Goal: Information Seeking & Learning: Learn about a topic

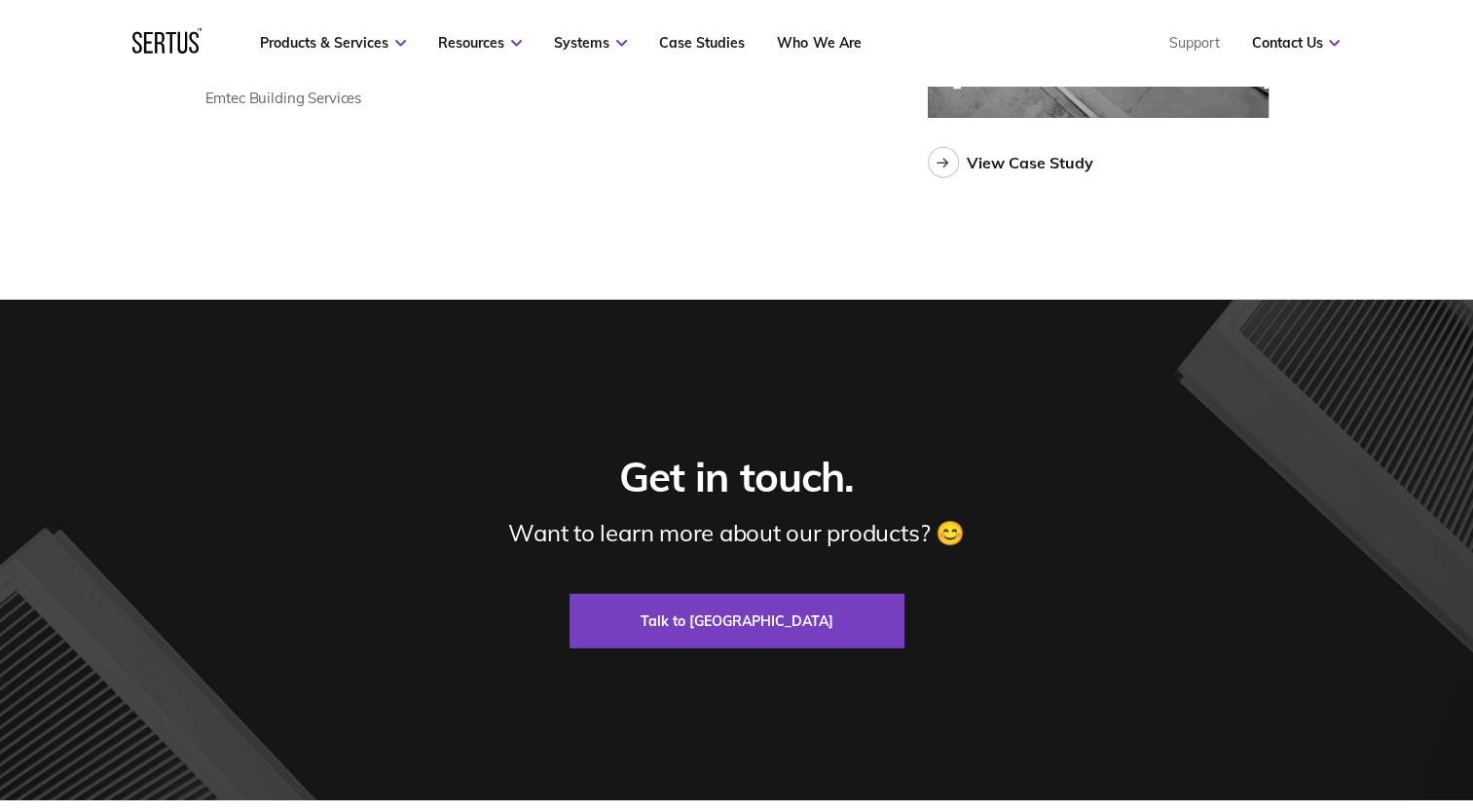
scroll to position [5972, 0]
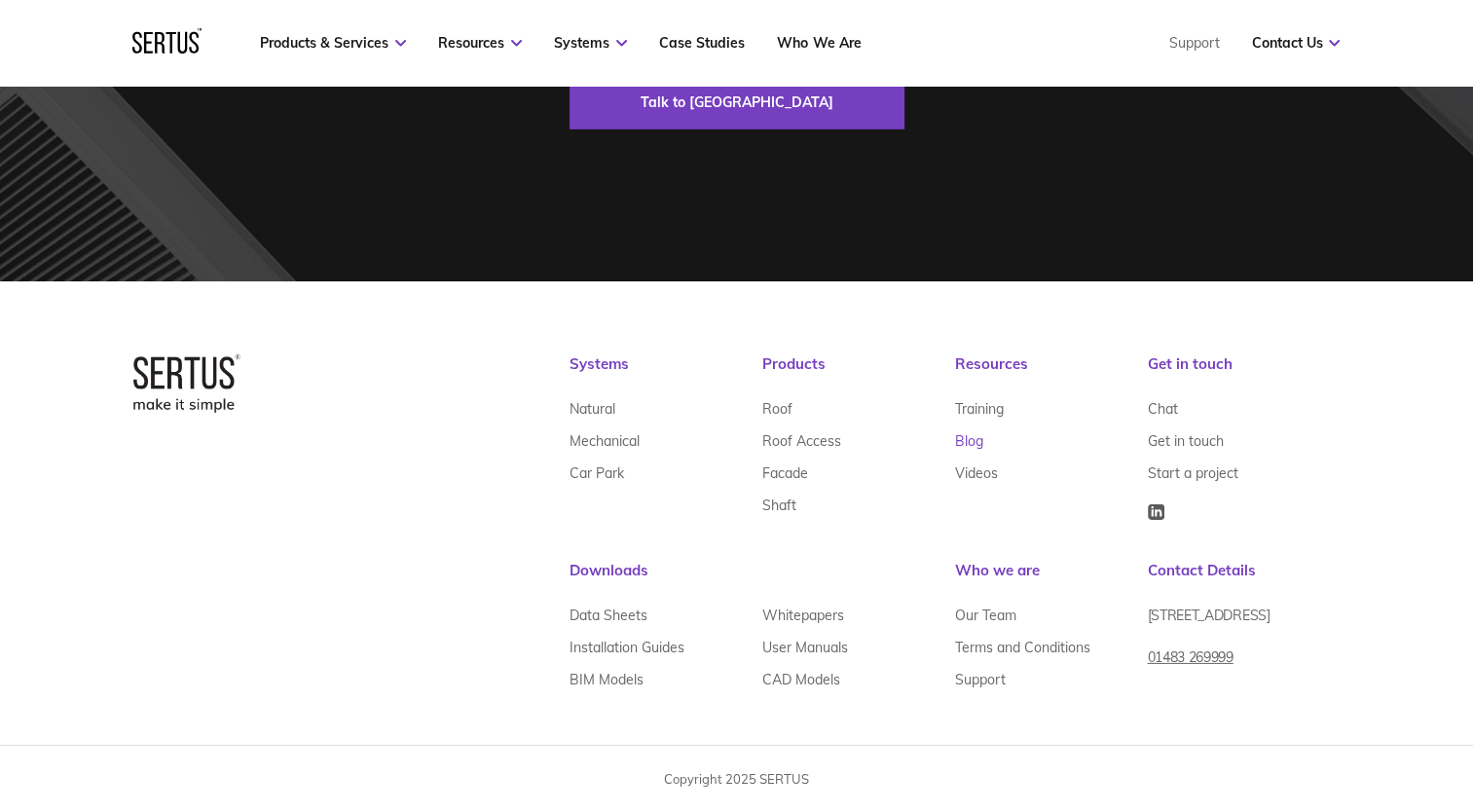
click at [973, 448] on link "Blog" at bounding box center [969, 442] width 28 height 32
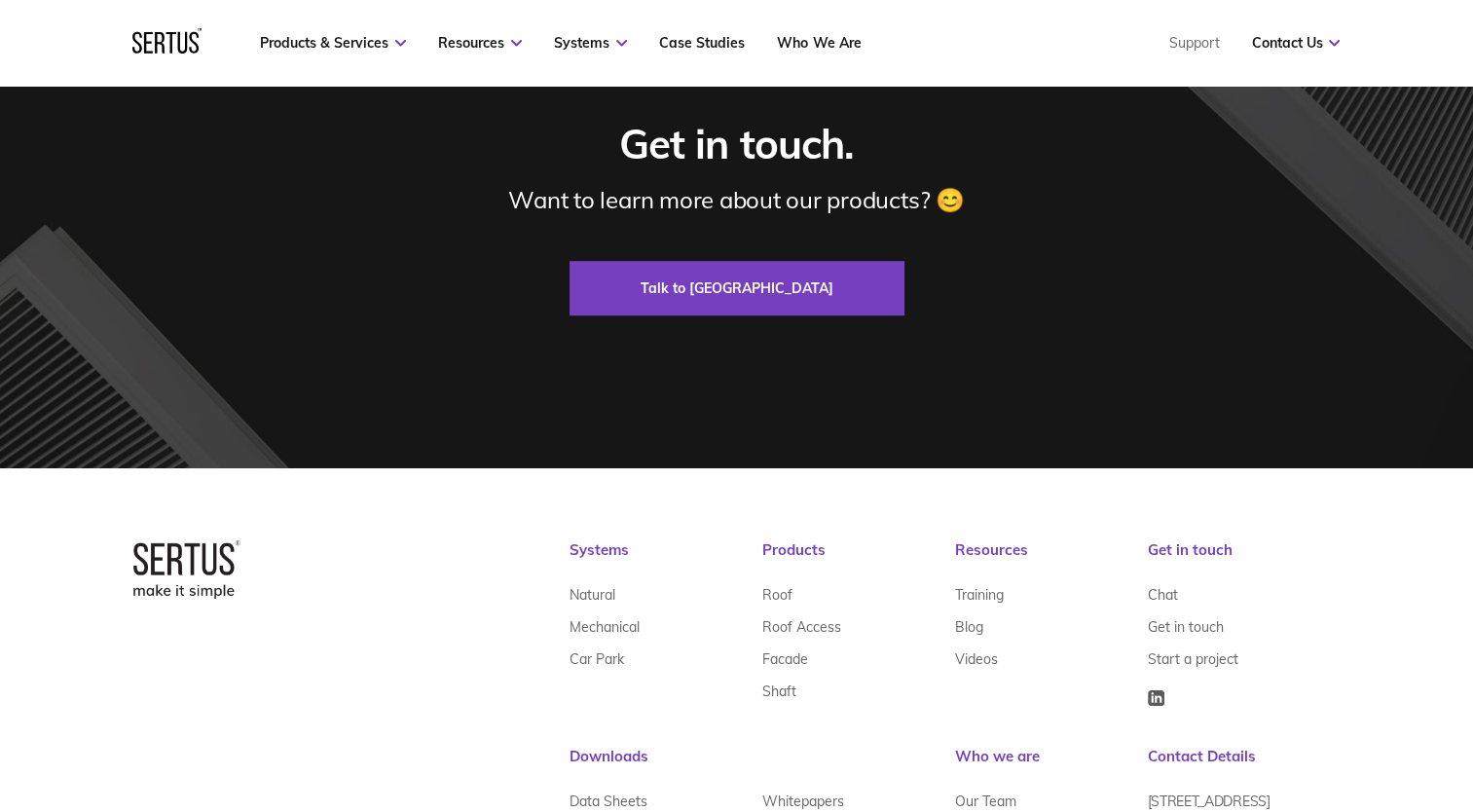
scroll to position [8271, 0]
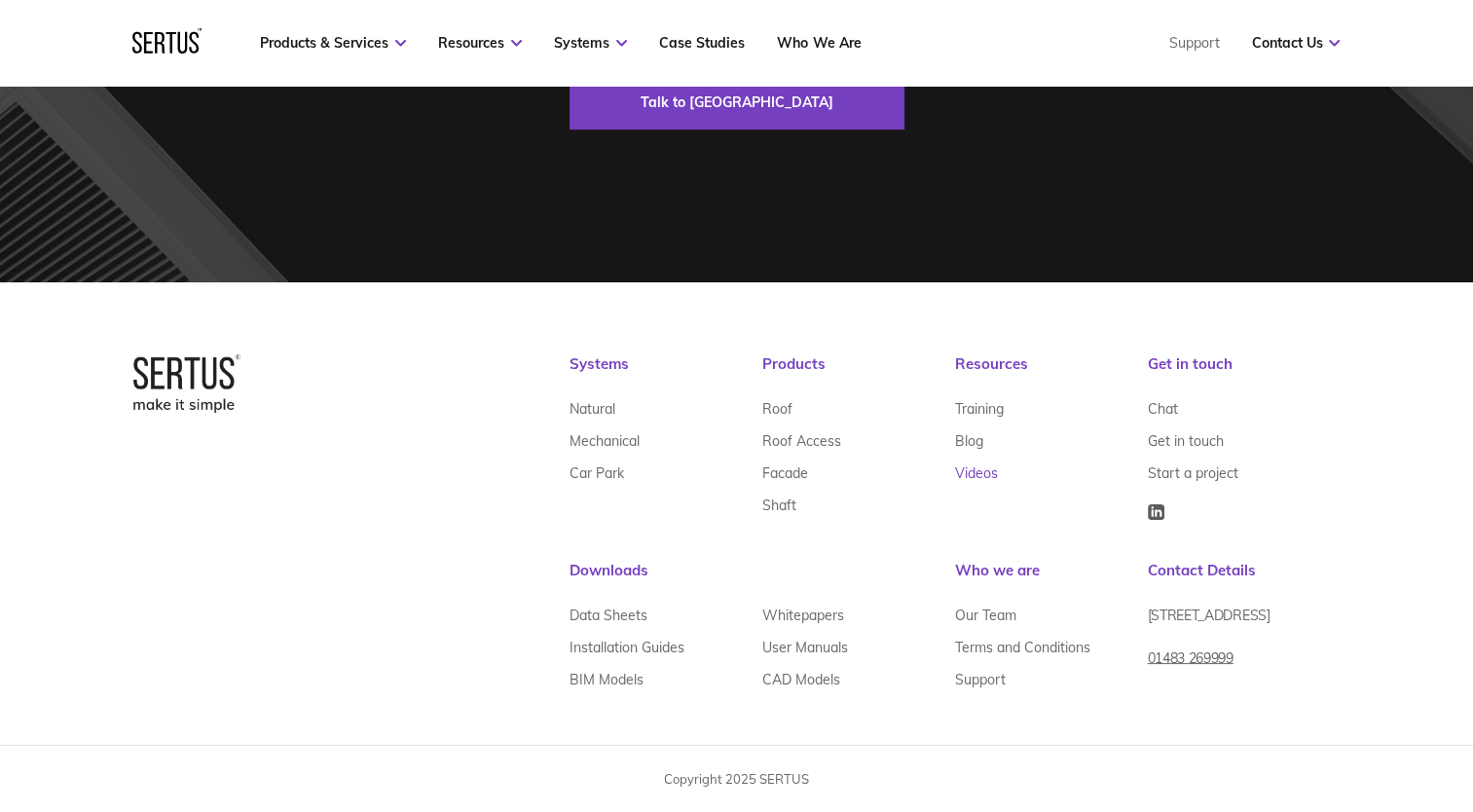
click at [975, 478] on link "Videos" at bounding box center [976, 474] width 43 height 32
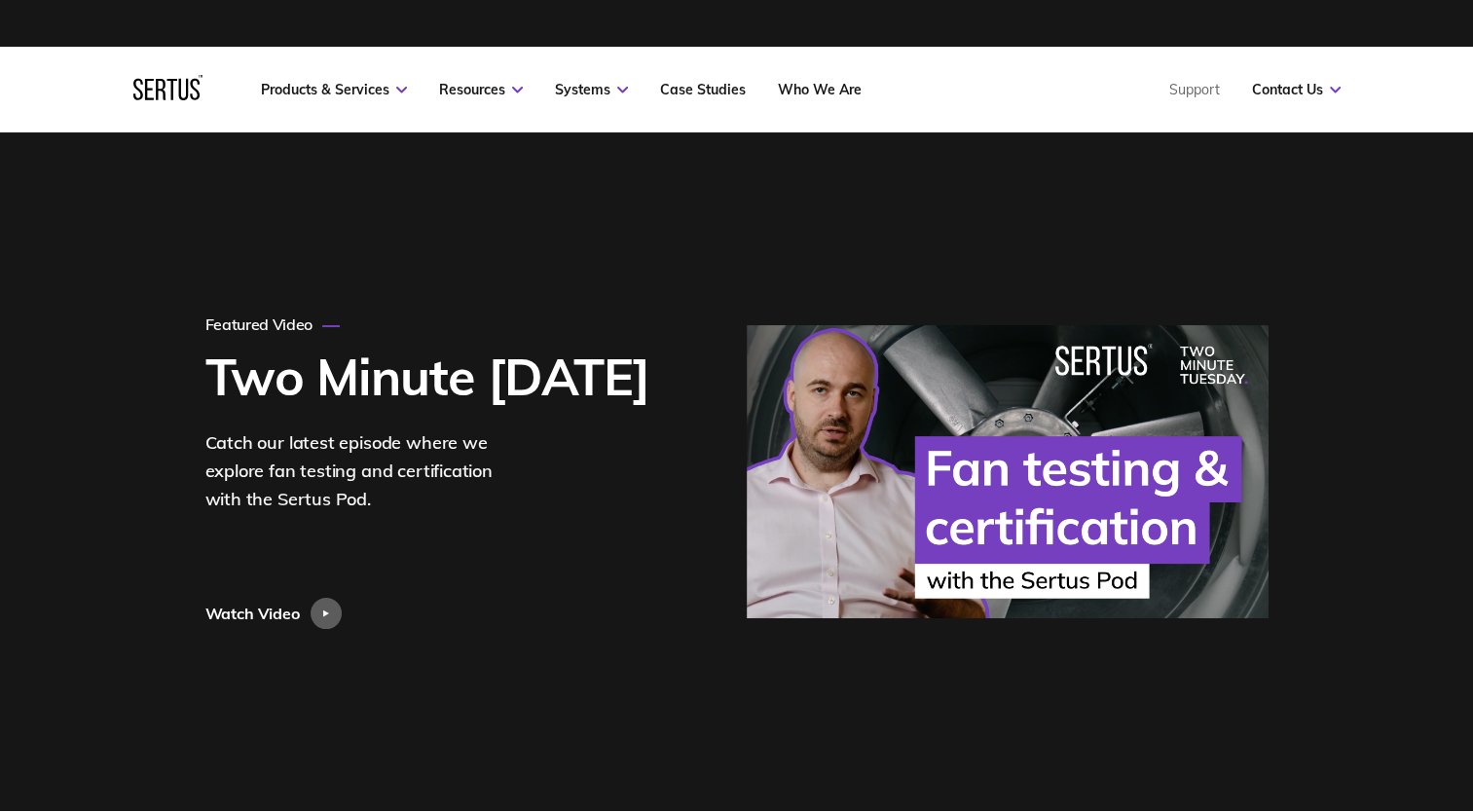
scroll to position [389, 0]
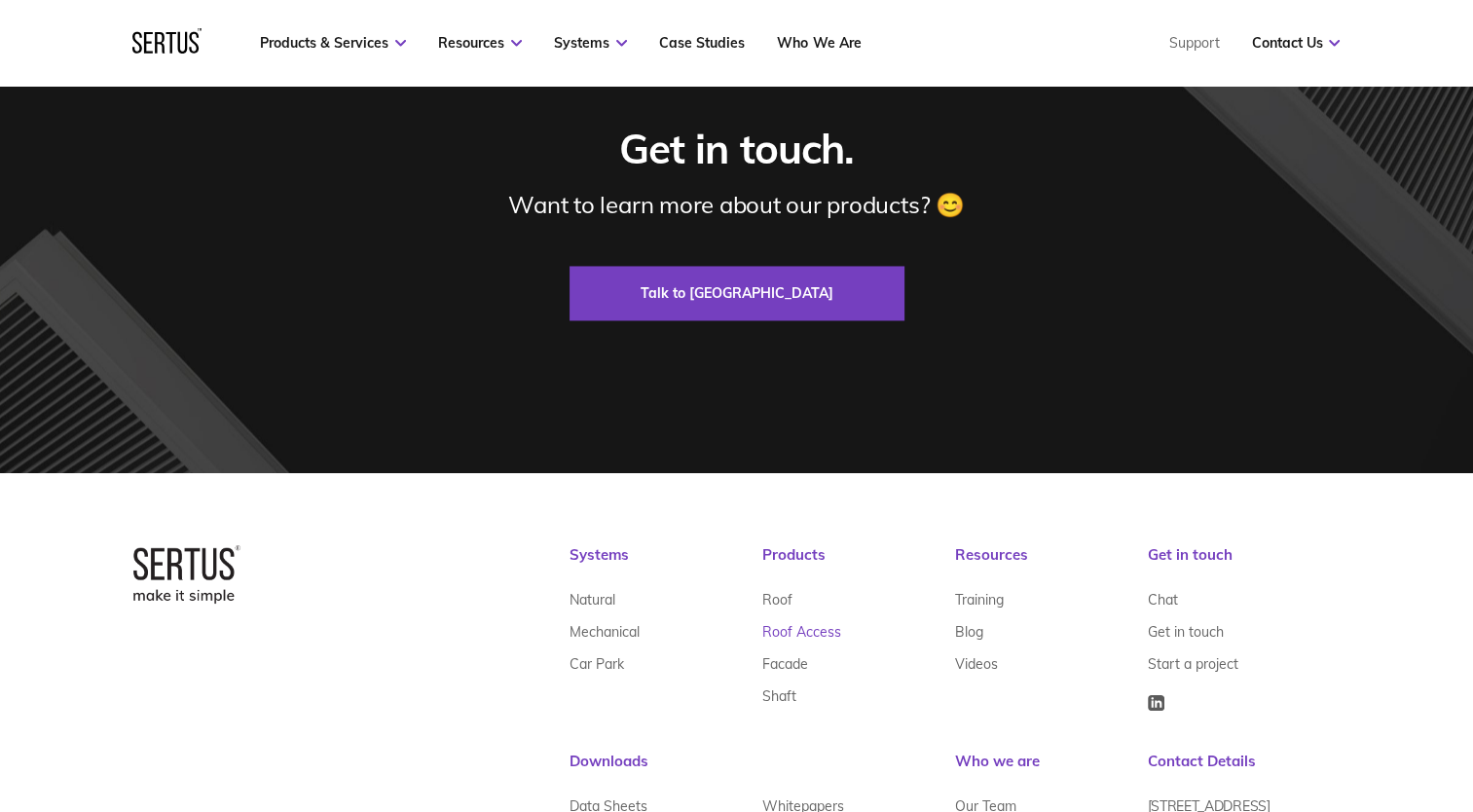
scroll to position [10609, 0]
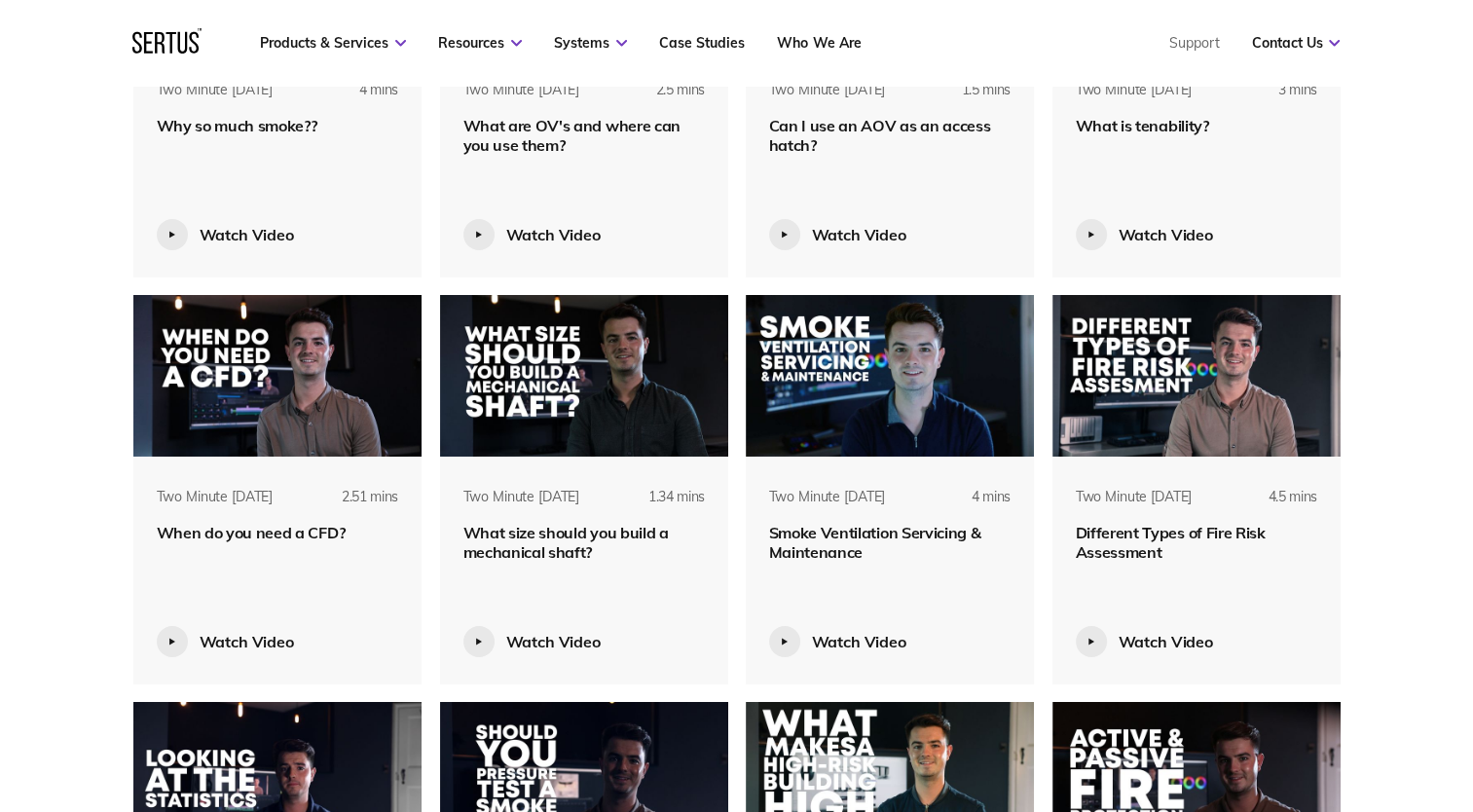
scroll to position [5967, 0]
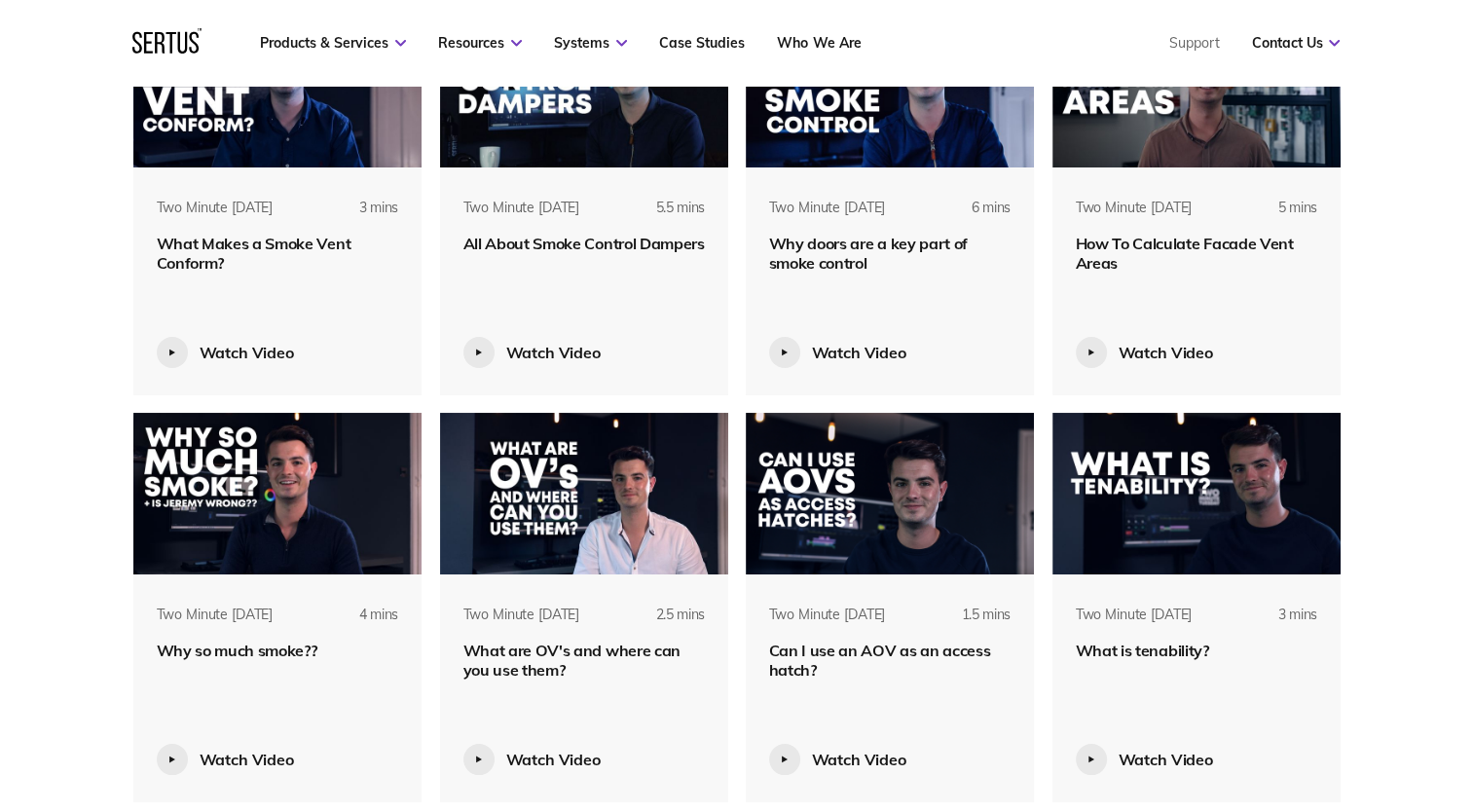
scroll to position [6454, 0]
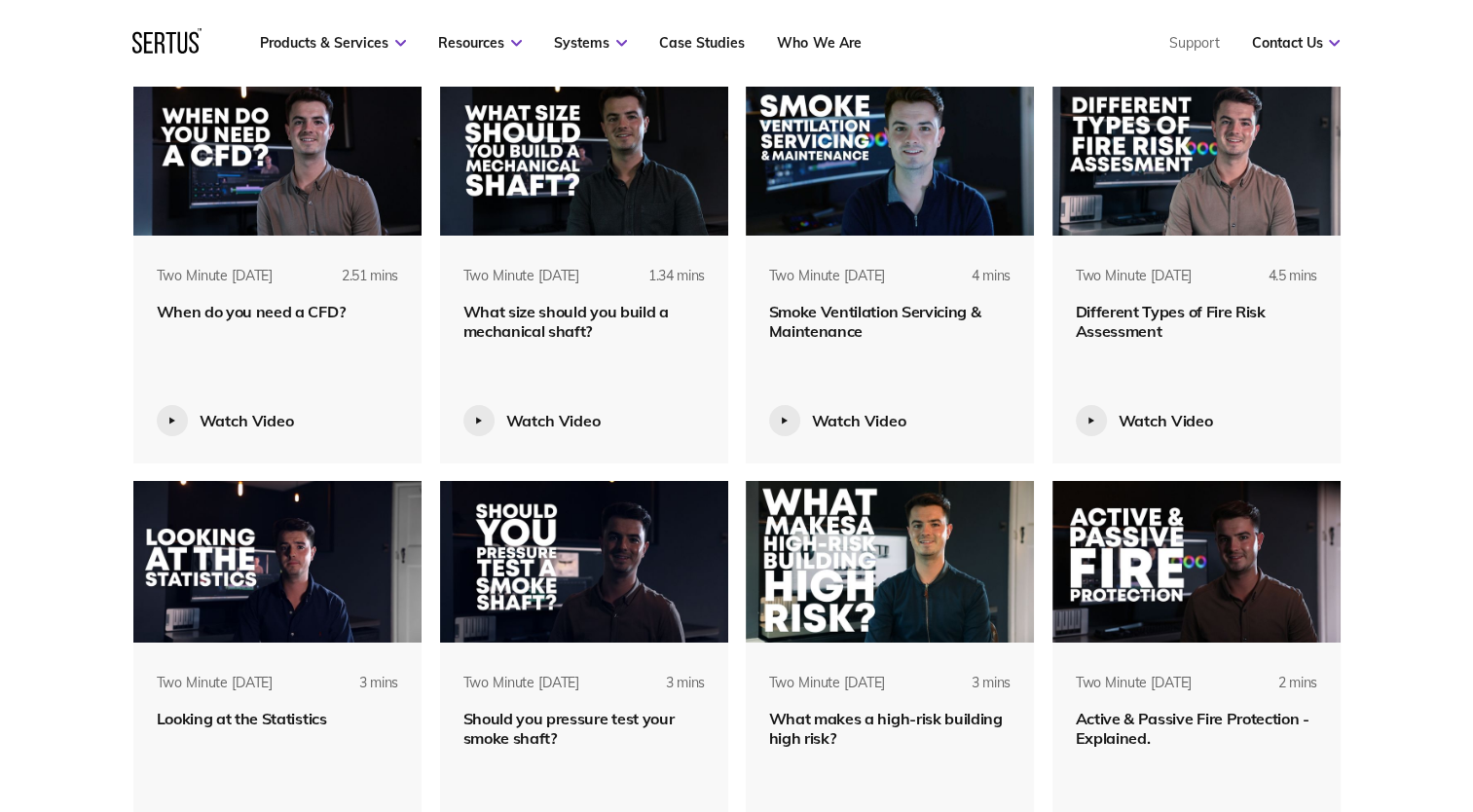
scroll to position [6941, 0]
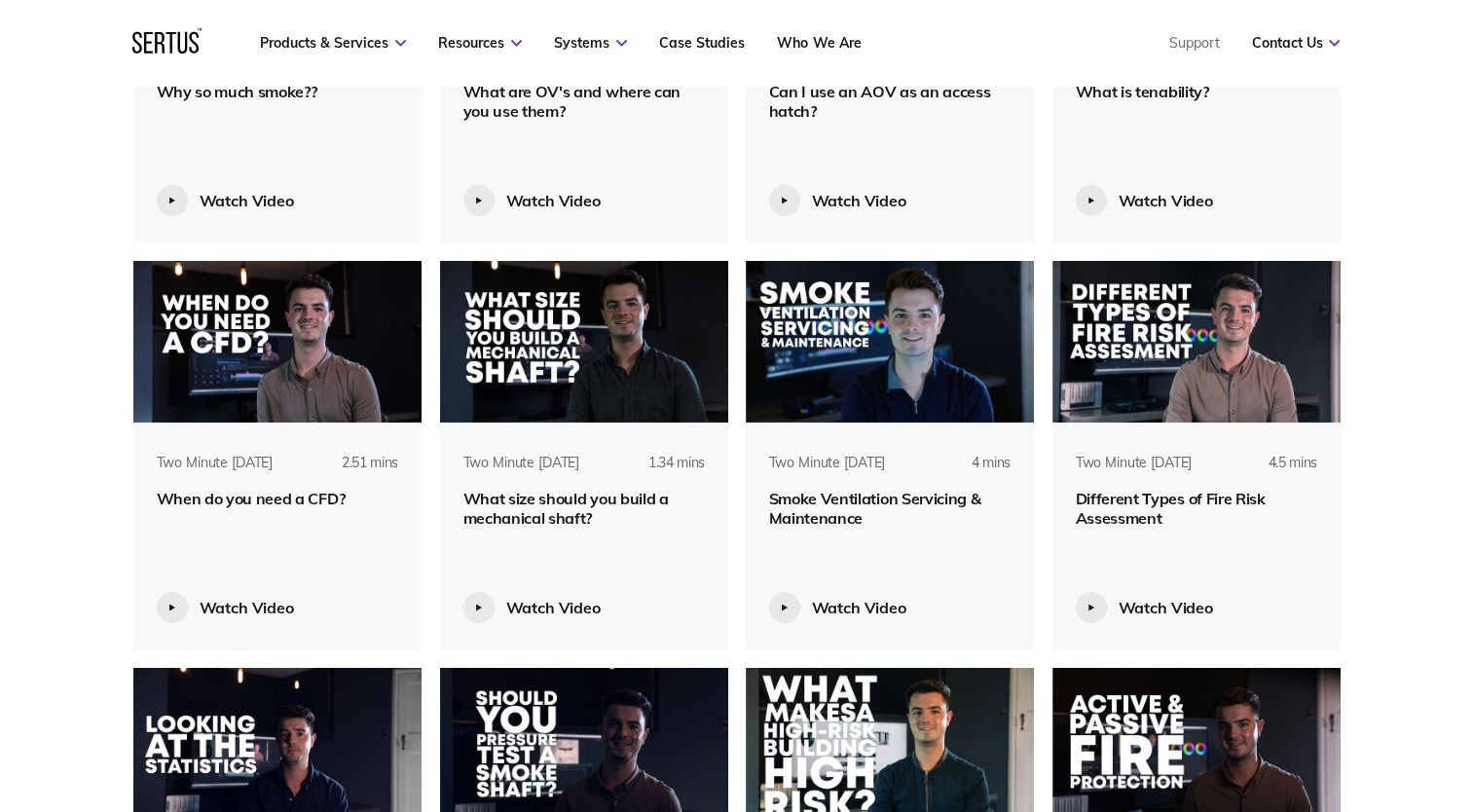
scroll to position [6746, 0]
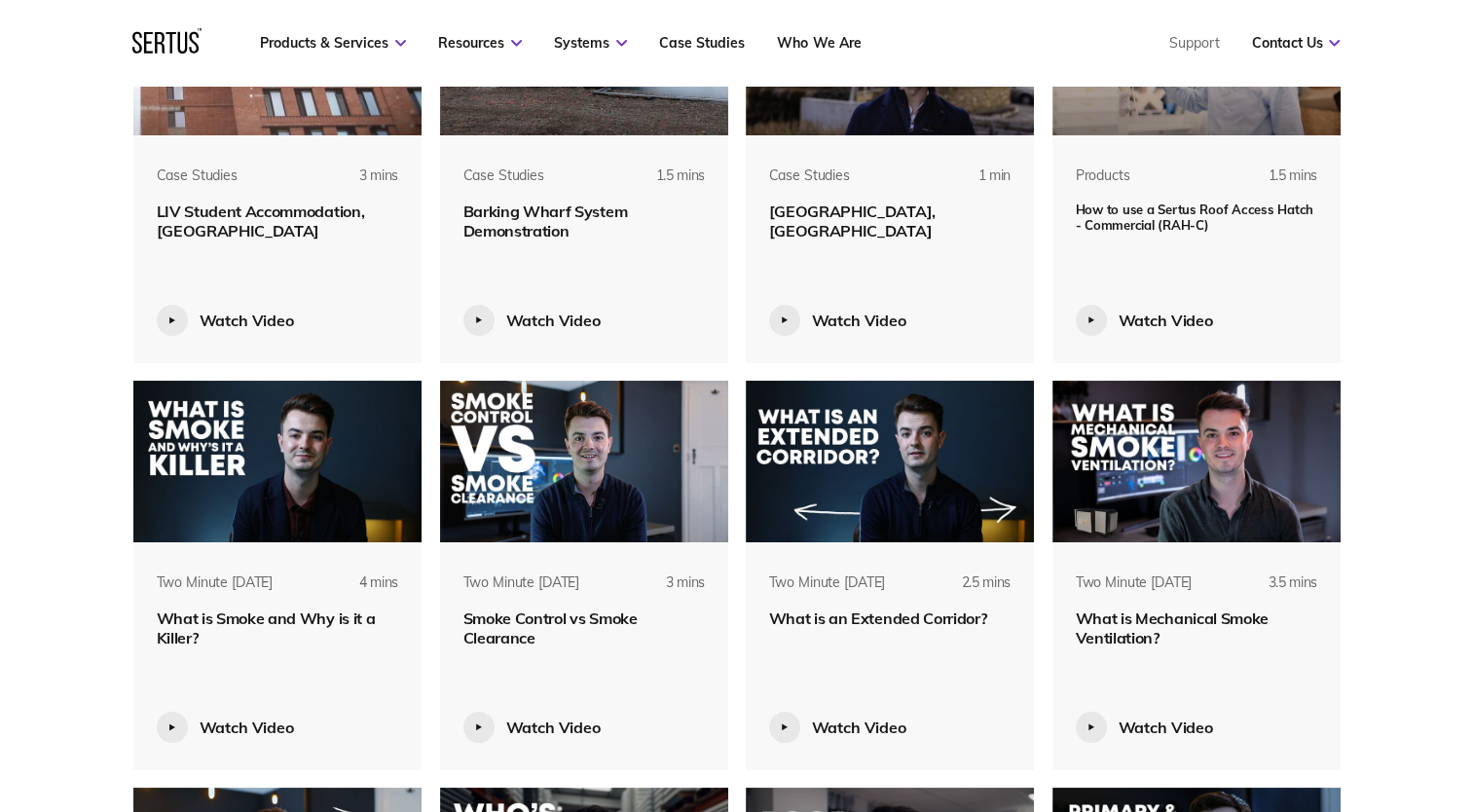
scroll to position [4798, 0]
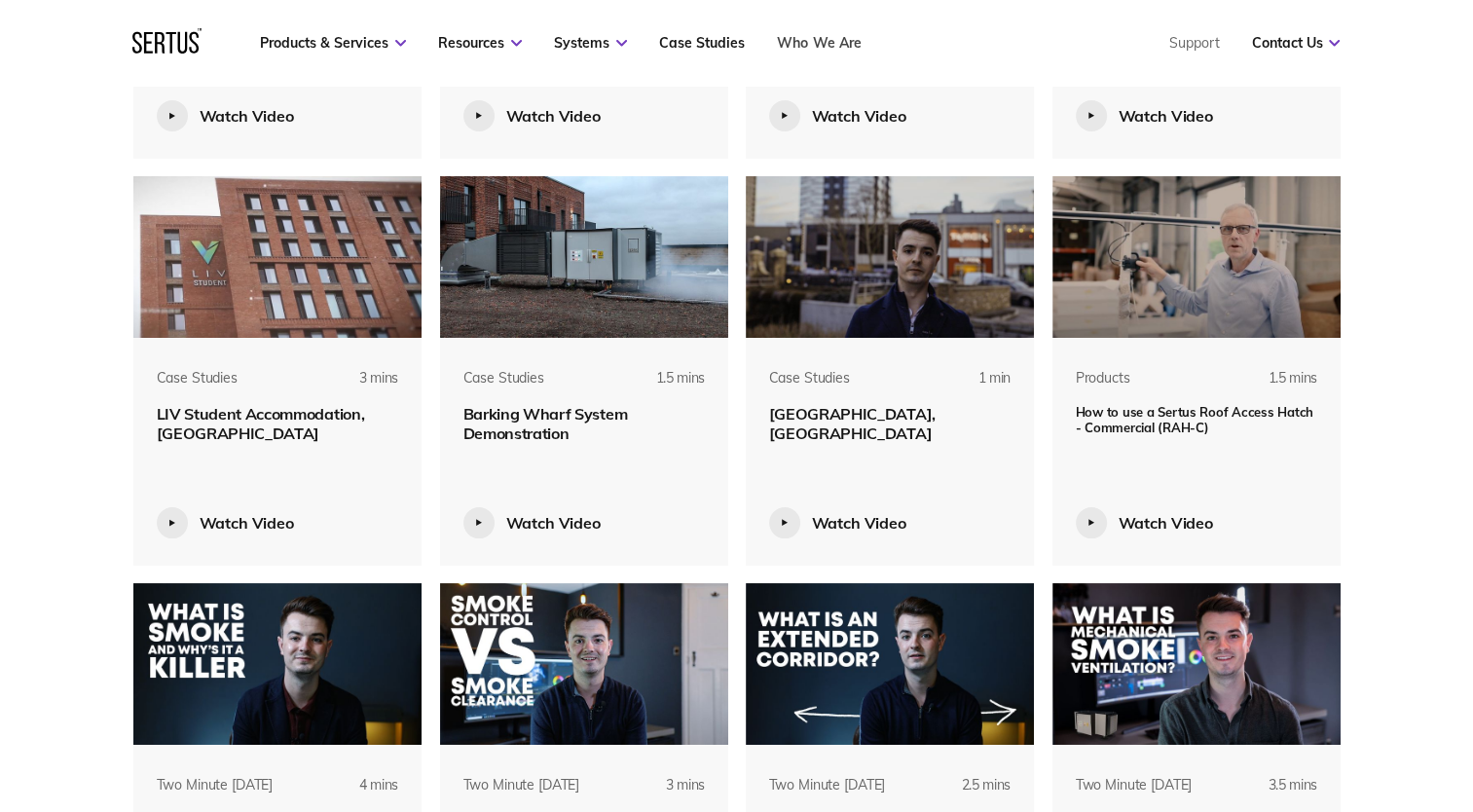
click at [808, 48] on link "Who We Are" at bounding box center [819, 43] width 84 height 18
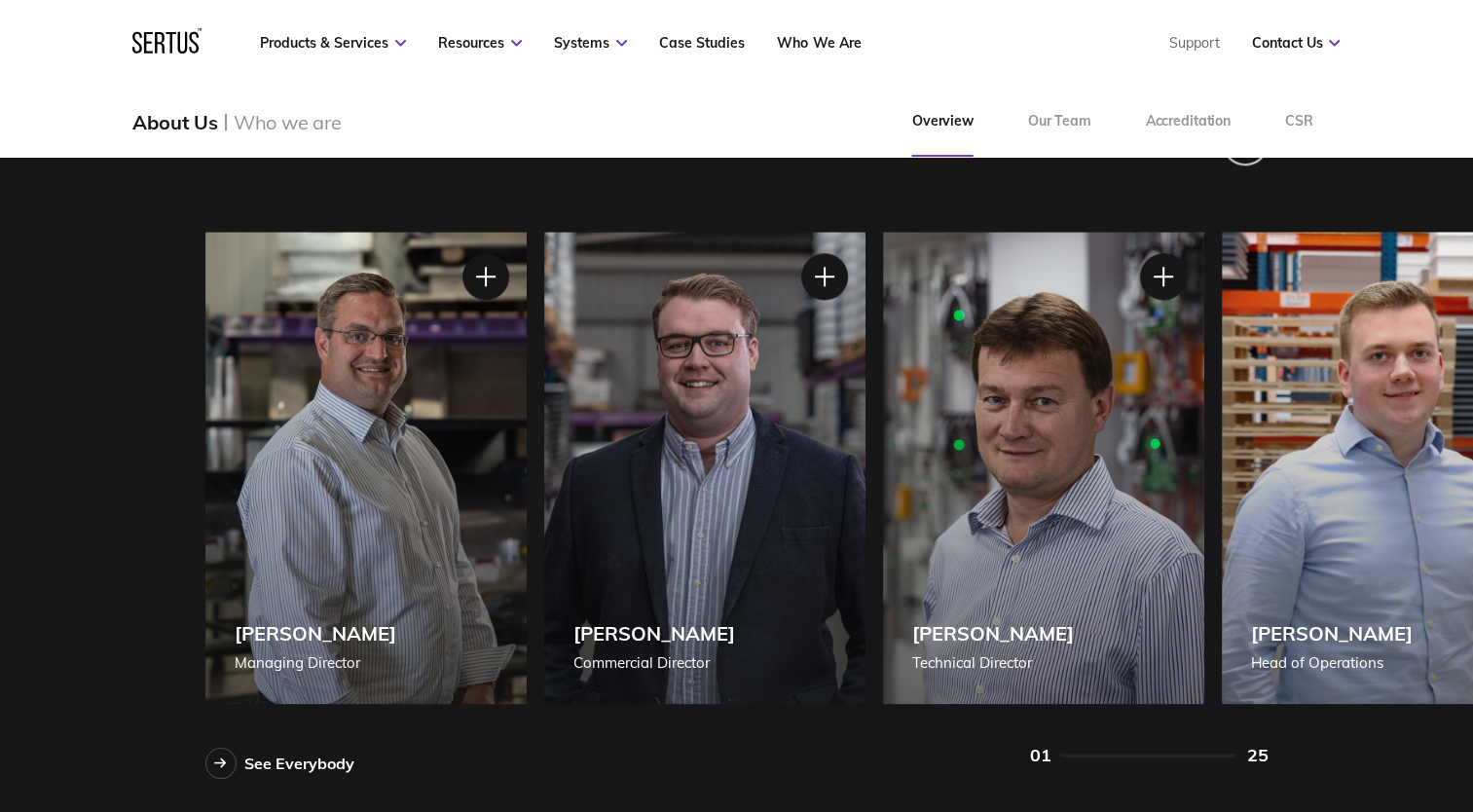
scroll to position [1655, 0]
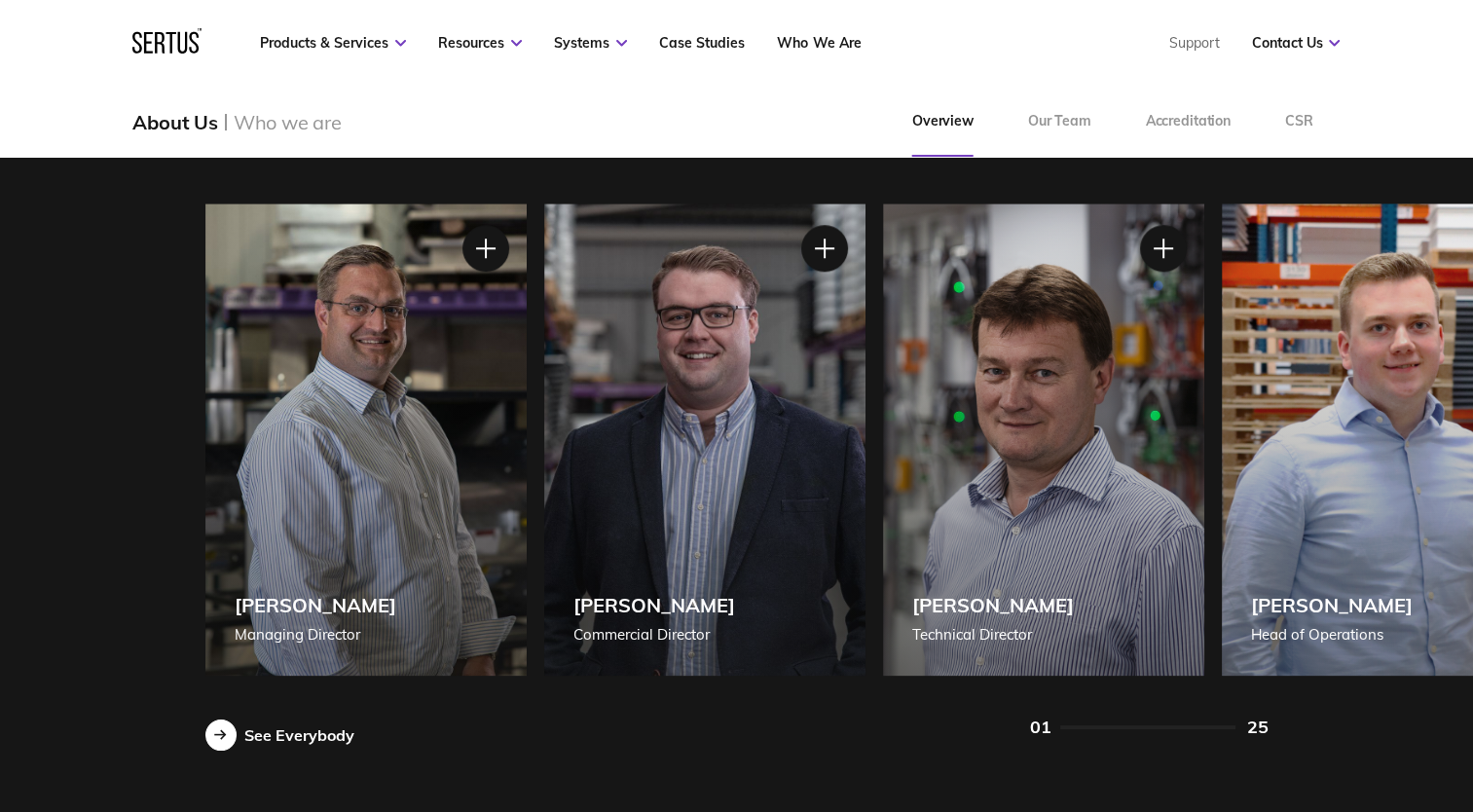
click at [266, 742] on div "See Everybody" at bounding box center [300, 735] width 110 height 20
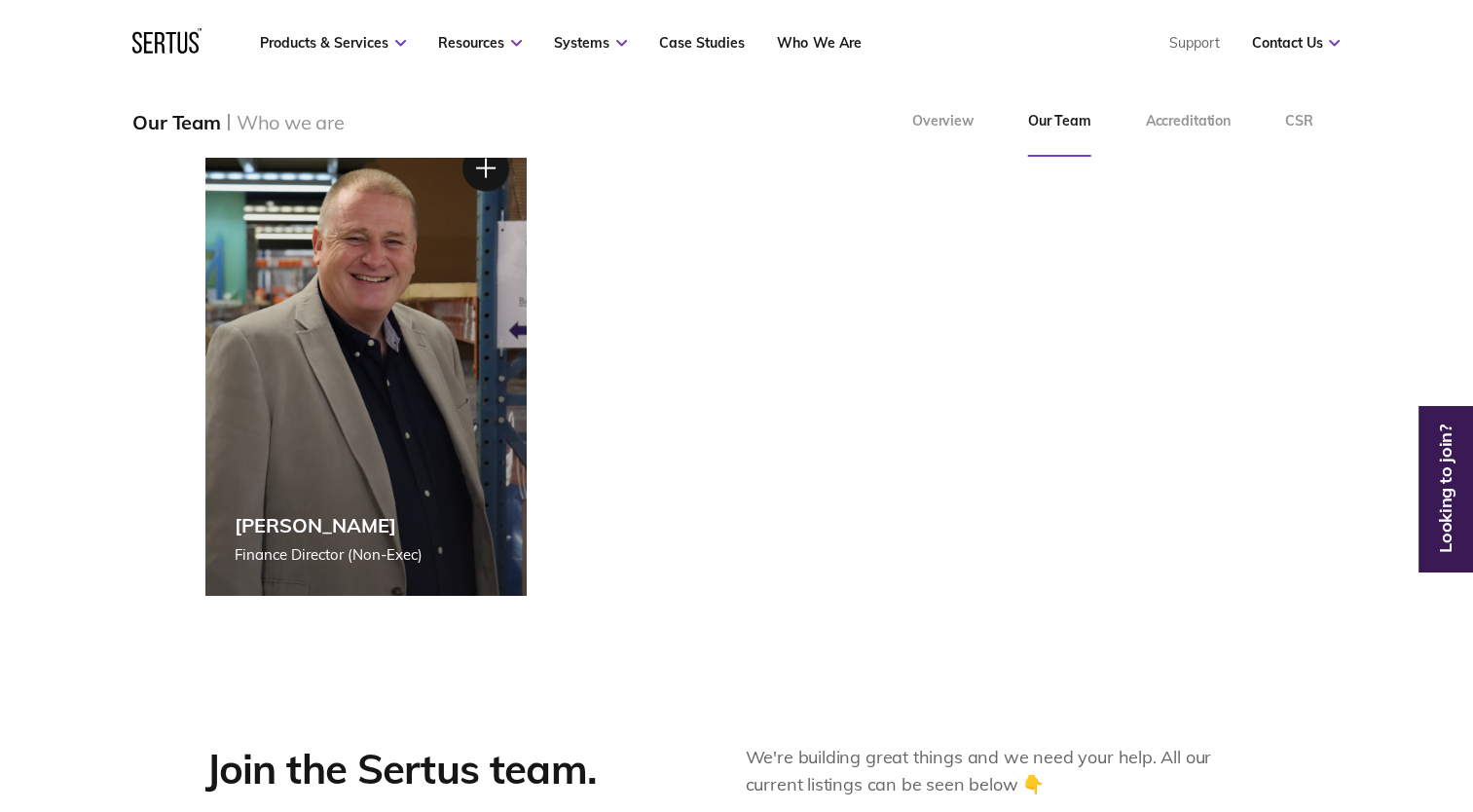
scroll to position [4186, 0]
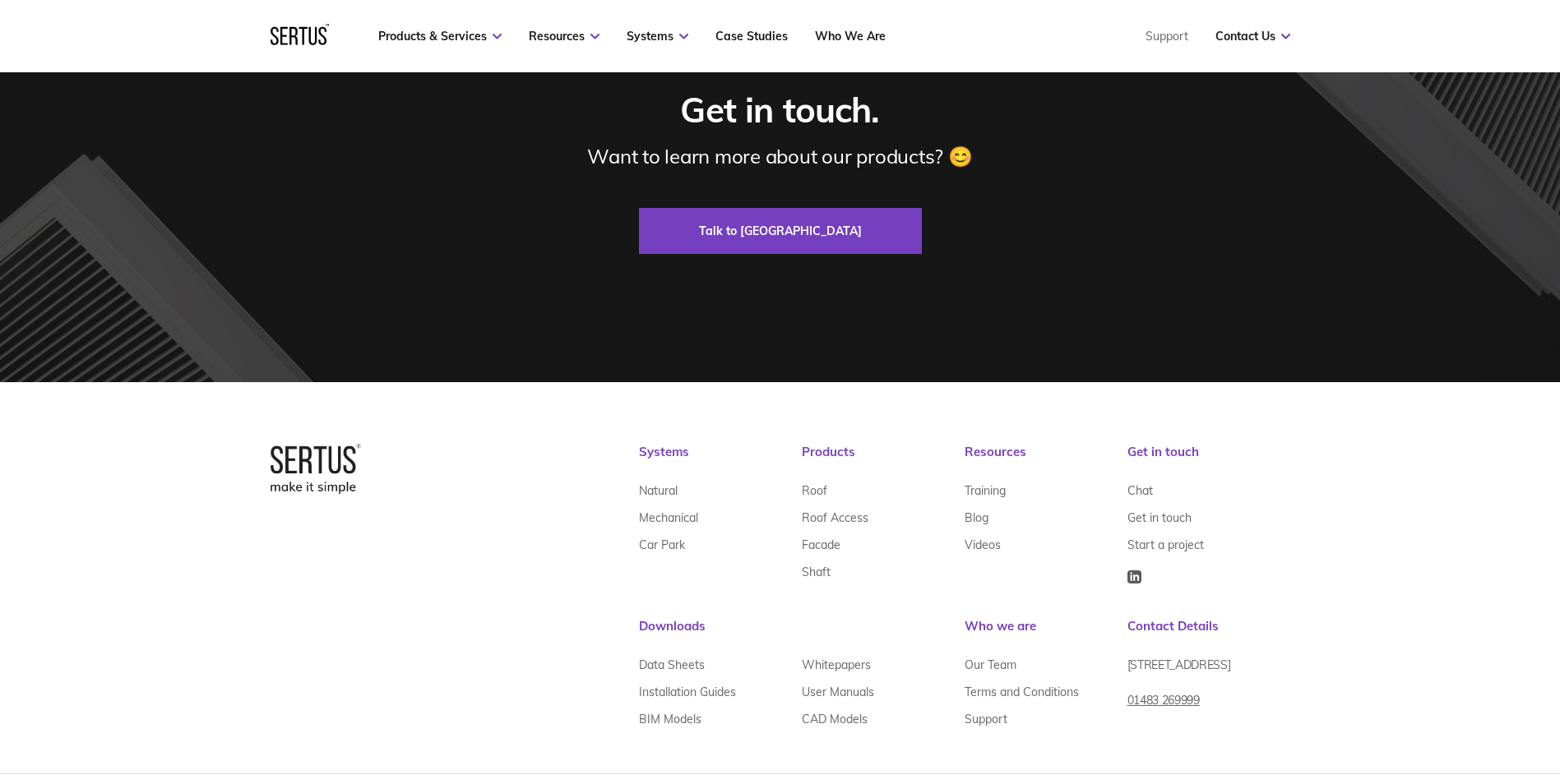
scroll to position [4980, 0]
